Goal: Information Seeking & Learning: Learn about a topic

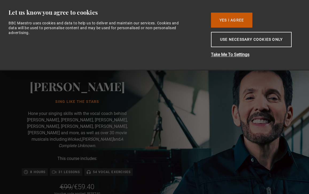
click at [236, 20] on button "Yes I Agree" at bounding box center [231, 20] width 41 height 15
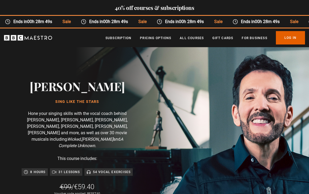
scroll to position [0, 58]
click at [163, 37] on link "Pricing Options" at bounding box center [155, 37] width 31 height 5
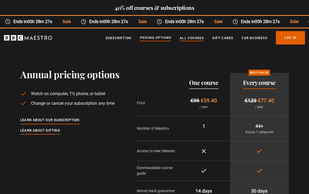
click at [196, 39] on link "All Courses" at bounding box center [192, 37] width 24 height 5
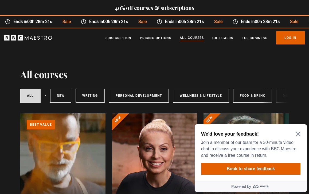
click at [299, 134] on icon "Close Maze Prompt" at bounding box center [299, 134] width 4 height 4
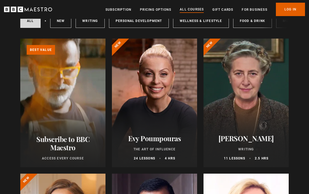
scroll to position [74, 0]
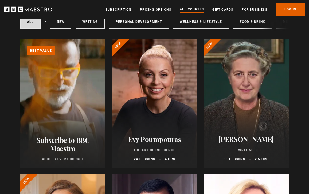
click at [233, 138] on h2 "[PERSON_NAME]" at bounding box center [246, 139] width 72 height 8
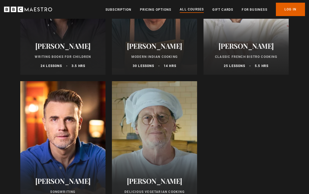
scroll to position [2054, 0]
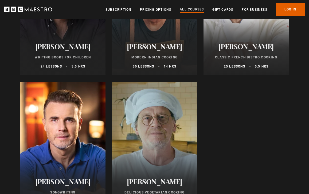
click at [141, 49] on h2 "[PERSON_NAME]" at bounding box center [154, 46] width 72 height 8
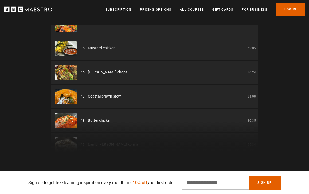
scroll to position [335, 0]
